Goal: Information Seeking & Learning: Find specific fact

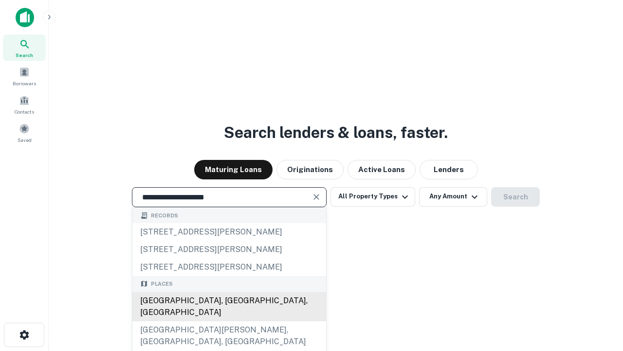
click at [229, 321] on div "[GEOGRAPHIC_DATA], [GEOGRAPHIC_DATA], [GEOGRAPHIC_DATA]" at bounding box center [229, 306] width 194 height 29
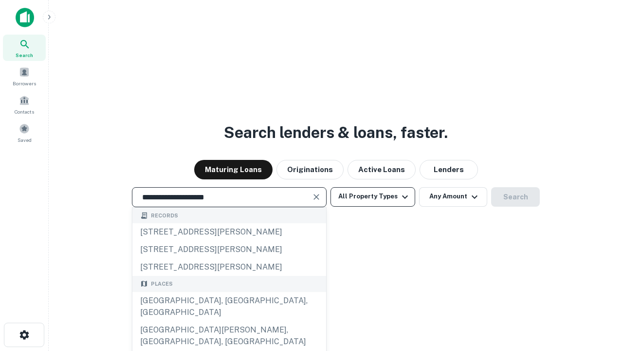
click at [373, 196] on button "All Property Types" at bounding box center [373, 196] width 85 height 19
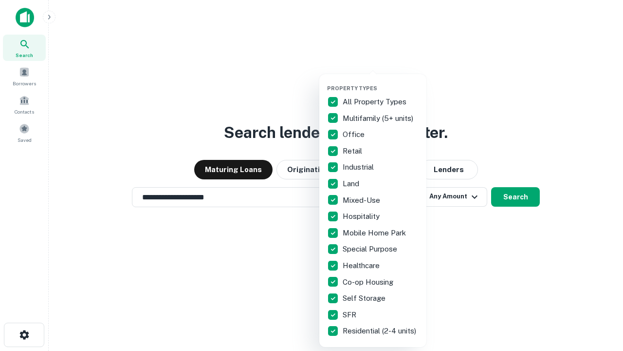
type input "**********"
click at [381, 82] on button "button" at bounding box center [380, 82] width 107 height 0
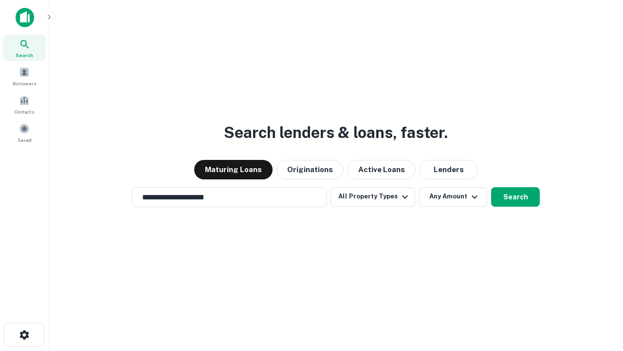
scroll to position [15, 0]
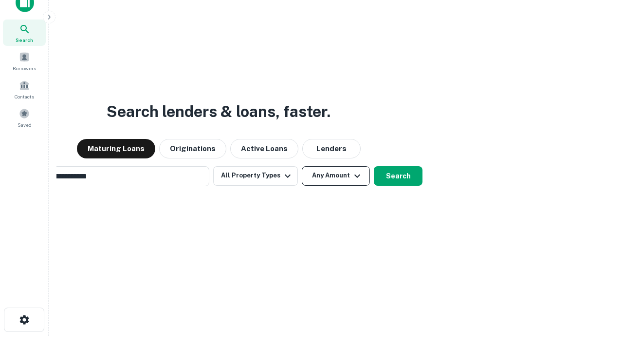
click at [302, 166] on button "Any Amount" at bounding box center [336, 175] width 68 height 19
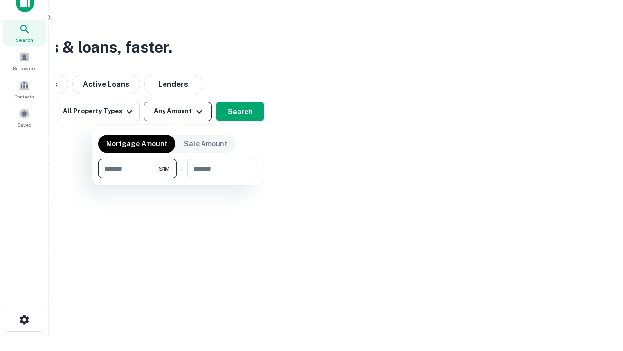
scroll to position [16, 0]
type input "*******"
click at [178, 178] on button "button" at bounding box center [177, 178] width 159 height 0
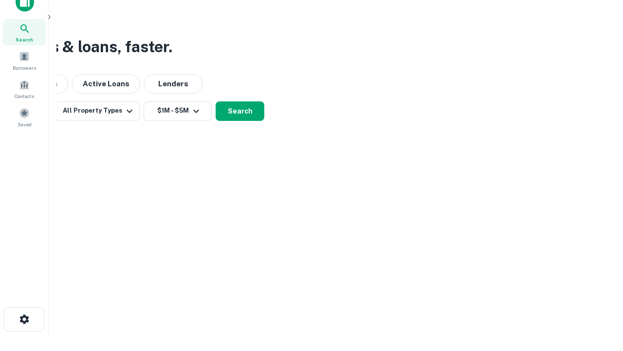
scroll to position [6, 180]
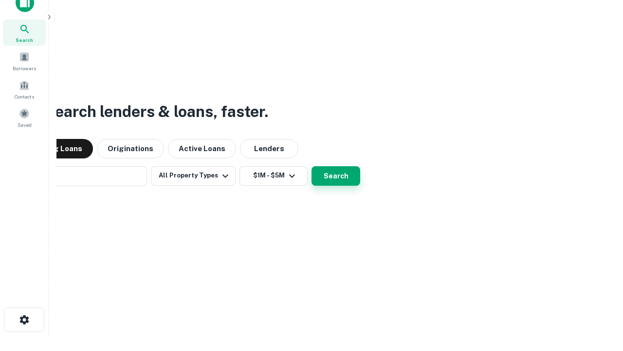
click at [312, 166] on button "Search" at bounding box center [336, 175] width 49 height 19
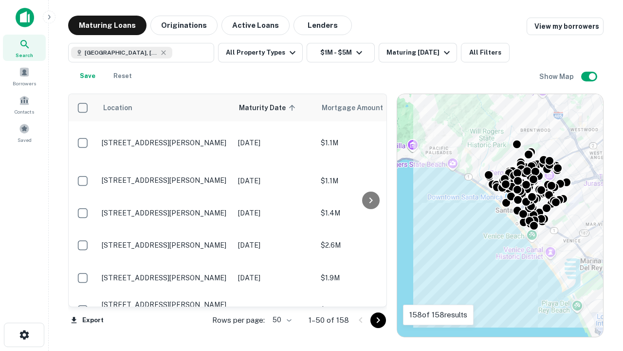
click at [281, 319] on body "Search Borrowers Contacts Saved Maturing Loans Originations Active Loans Lender…" at bounding box center [311, 175] width 623 height 351
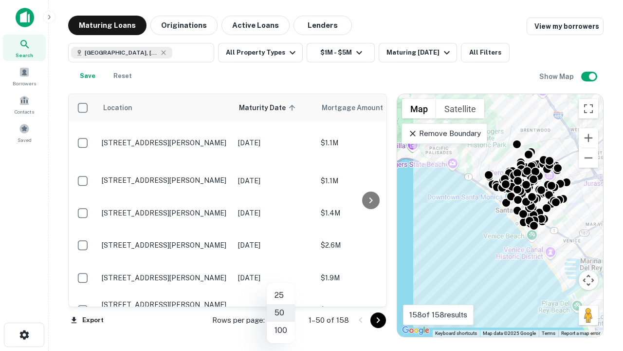
click at [281, 295] on li "25" at bounding box center [281, 295] width 28 height 18
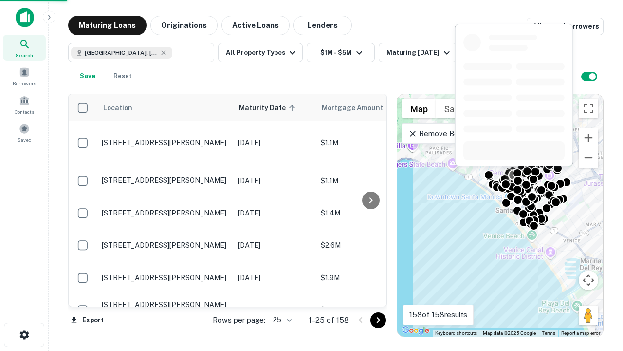
click at [378, 319] on icon "Go to next page" at bounding box center [379, 320] width 12 height 12
